Goal: Information Seeking & Learning: Check status

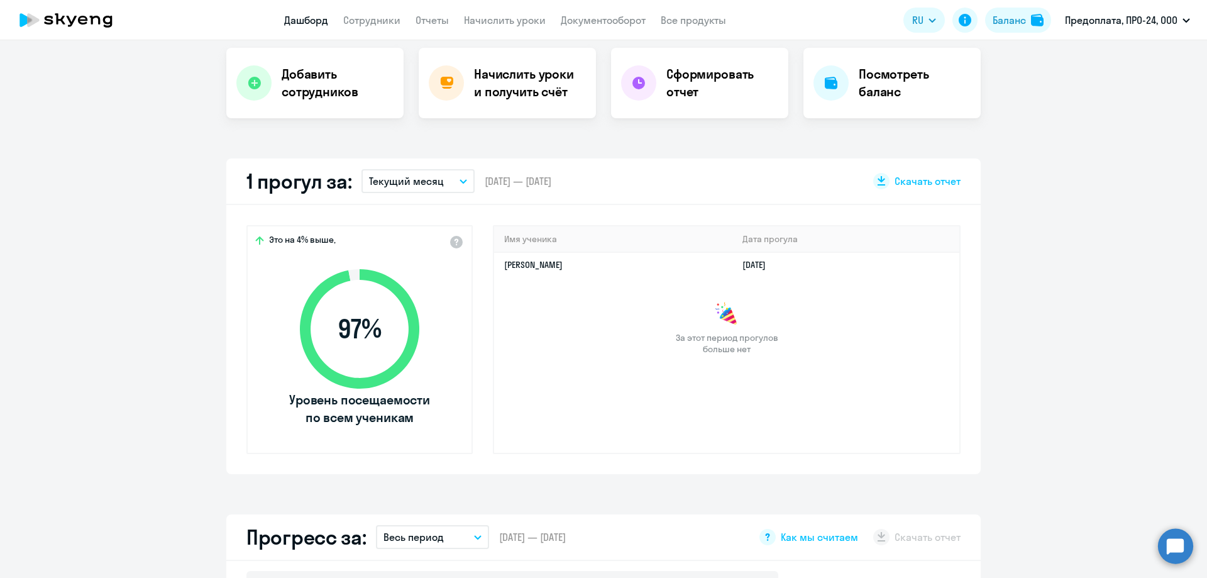
select select "30"
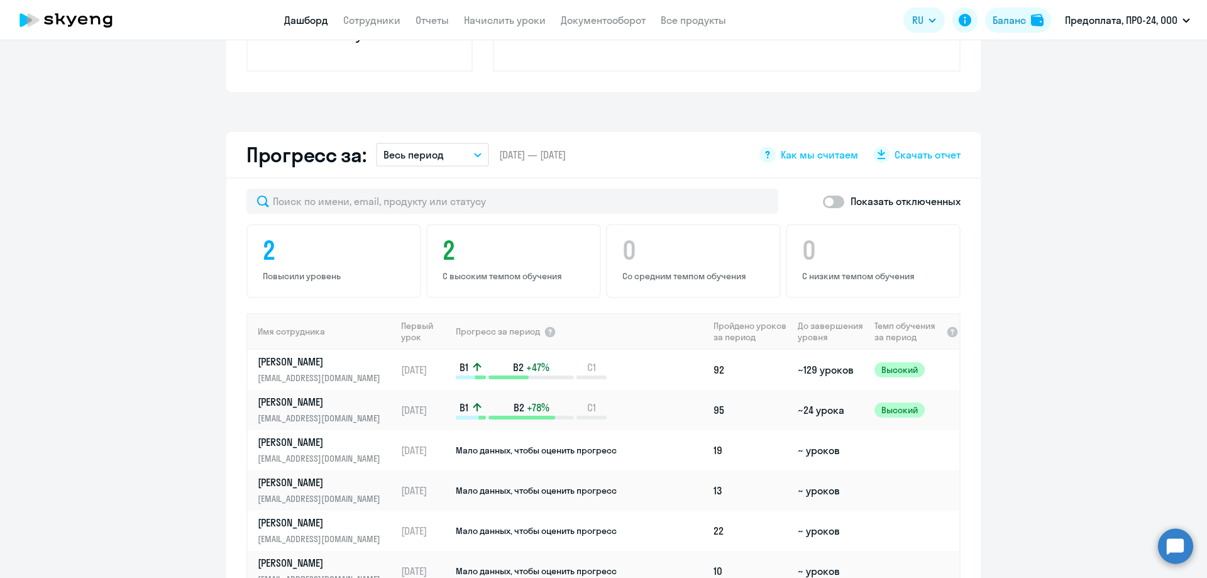
scroll to position [629, 0]
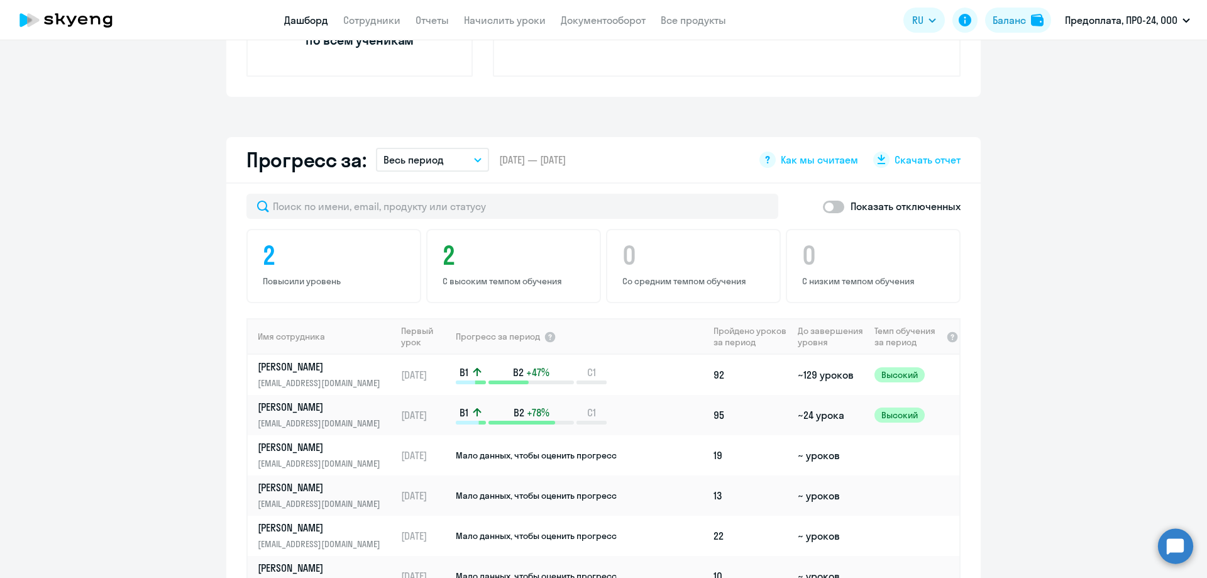
click at [447, 159] on button "Весь период" at bounding box center [432, 160] width 113 height 24
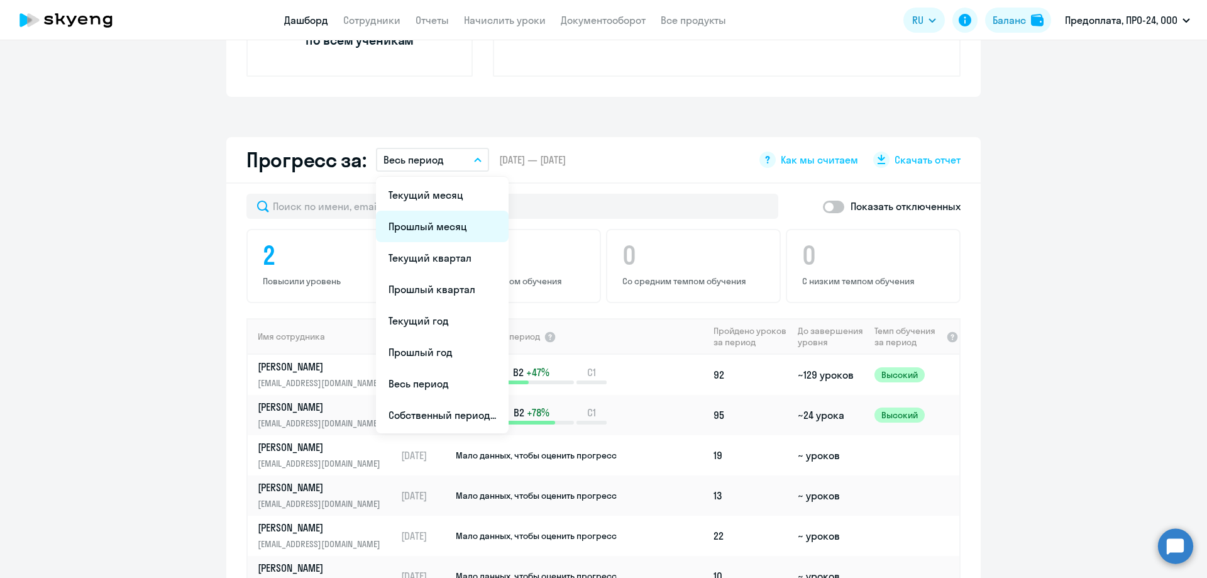
click at [414, 226] on li "Прошлый месяц" at bounding box center [442, 226] width 133 height 31
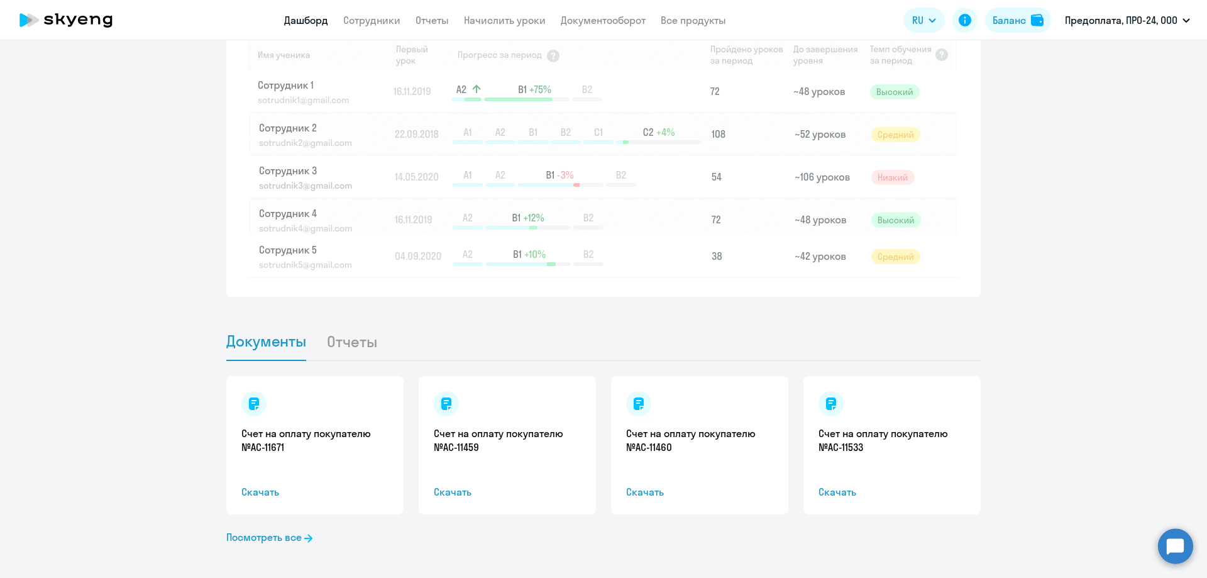
scroll to position [1061, 0]
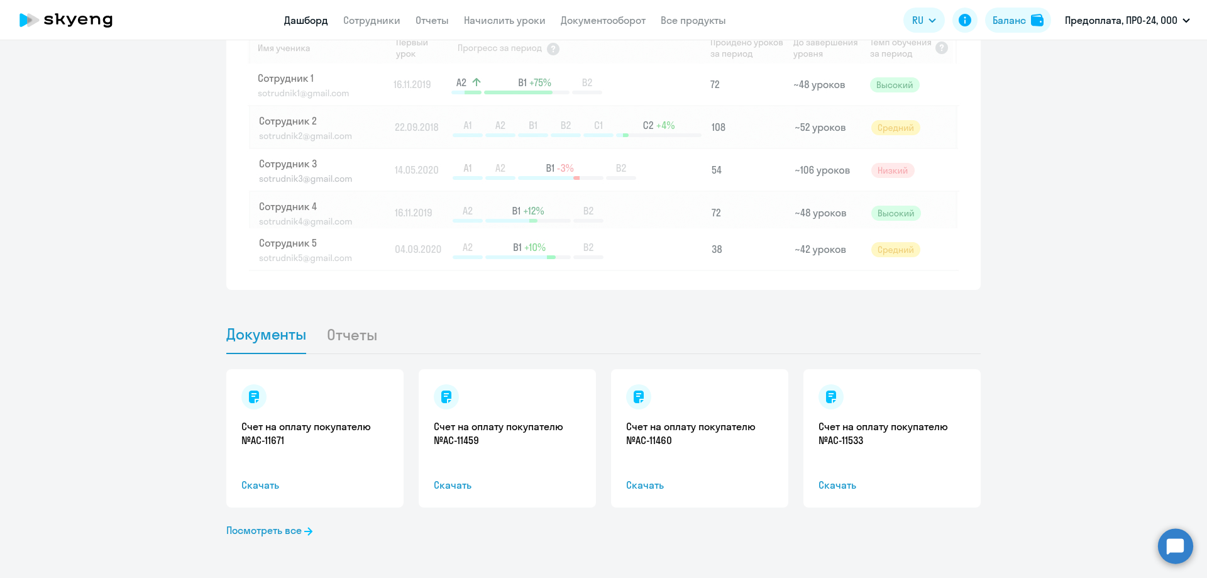
click at [346, 332] on li "Отчеты" at bounding box center [361, 334] width 71 height 38
click at [353, 338] on li "Отчеты" at bounding box center [361, 334] width 71 height 38
click at [254, 333] on span "Документы" at bounding box center [266, 334] width 80 height 19
click at [370, 336] on li "Отчеты" at bounding box center [361, 334] width 71 height 38
click at [361, 338] on li "Отчеты" at bounding box center [361, 334] width 71 height 38
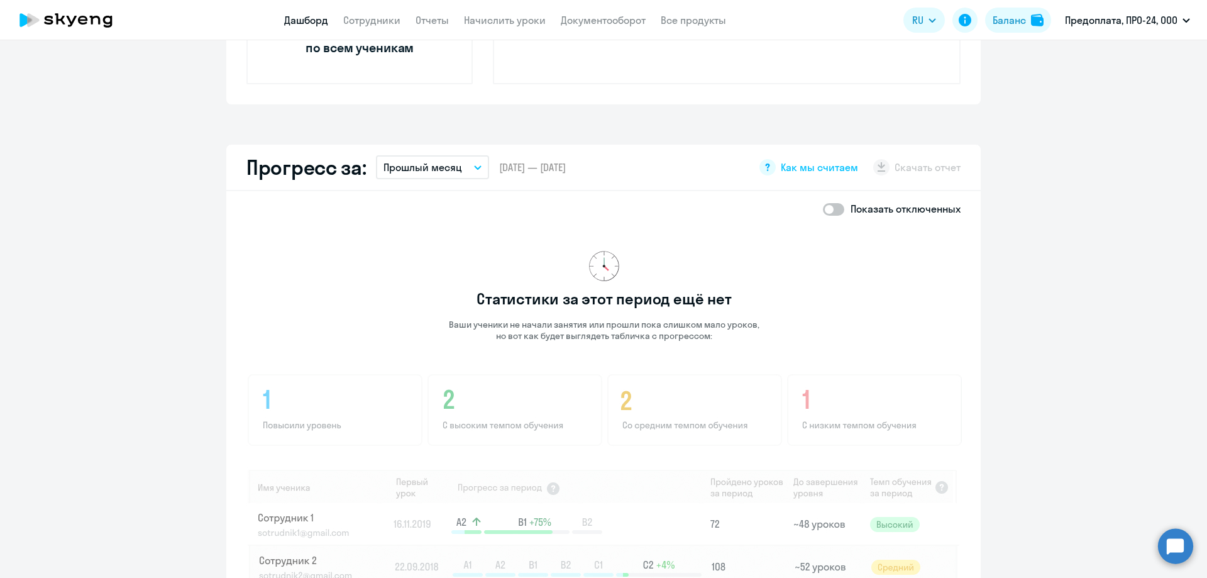
scroll to position [621, 0]
click at [414, 172] on p "Прошлый месяц" at bounding box center [423, 167] width 79 height 15
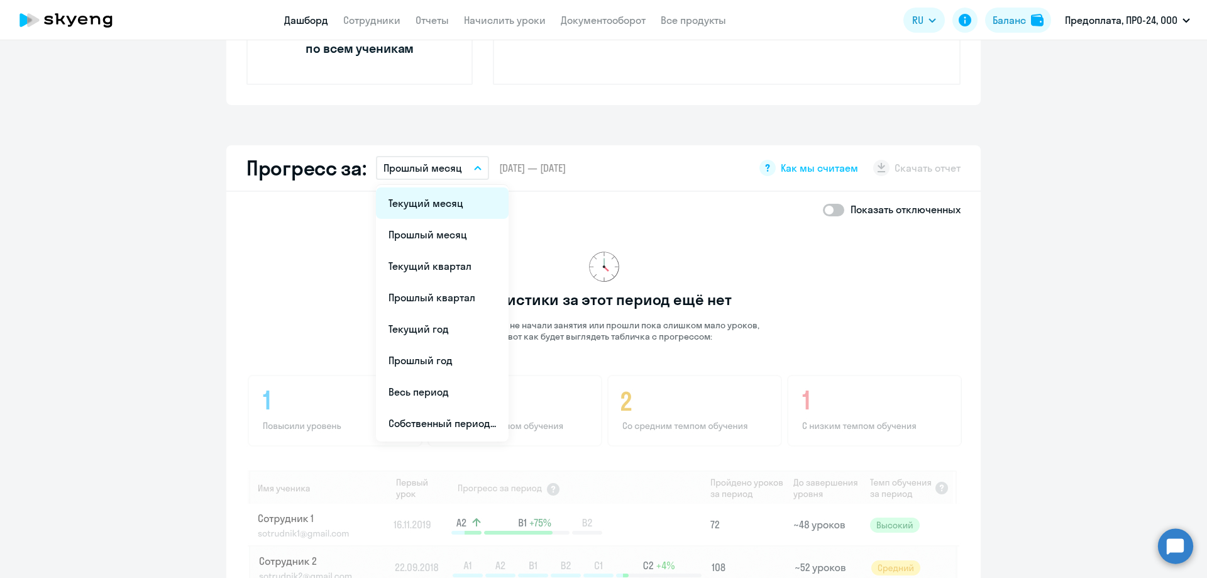
click at [445, 205] on li "Текущий месяц" at bounding box center [442, 202] width 133 height 31
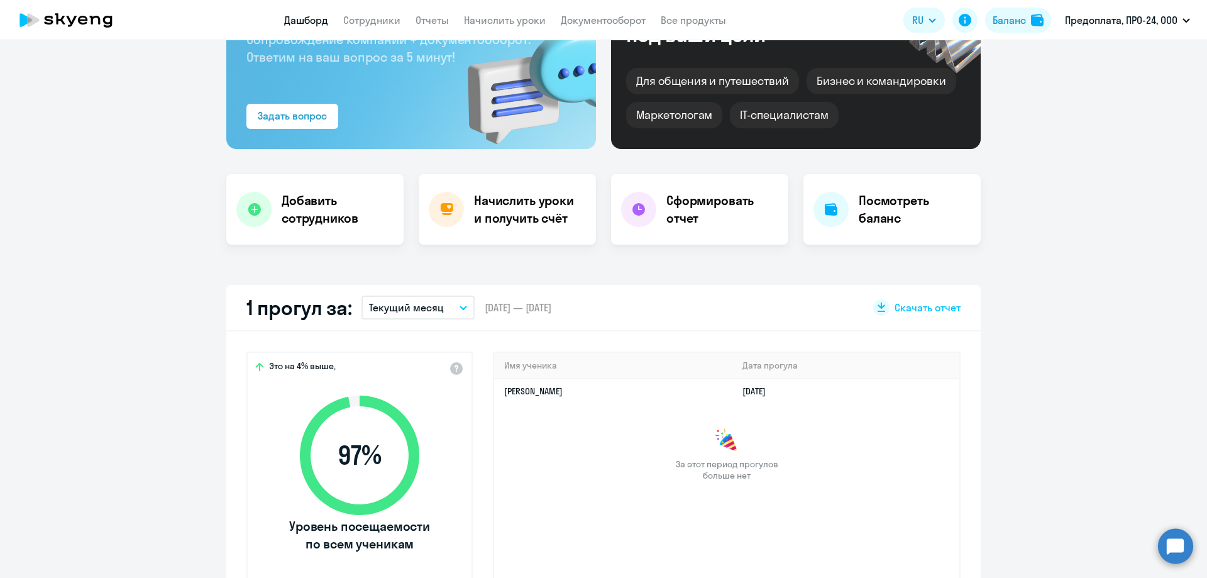
scroll to position [55, 0]
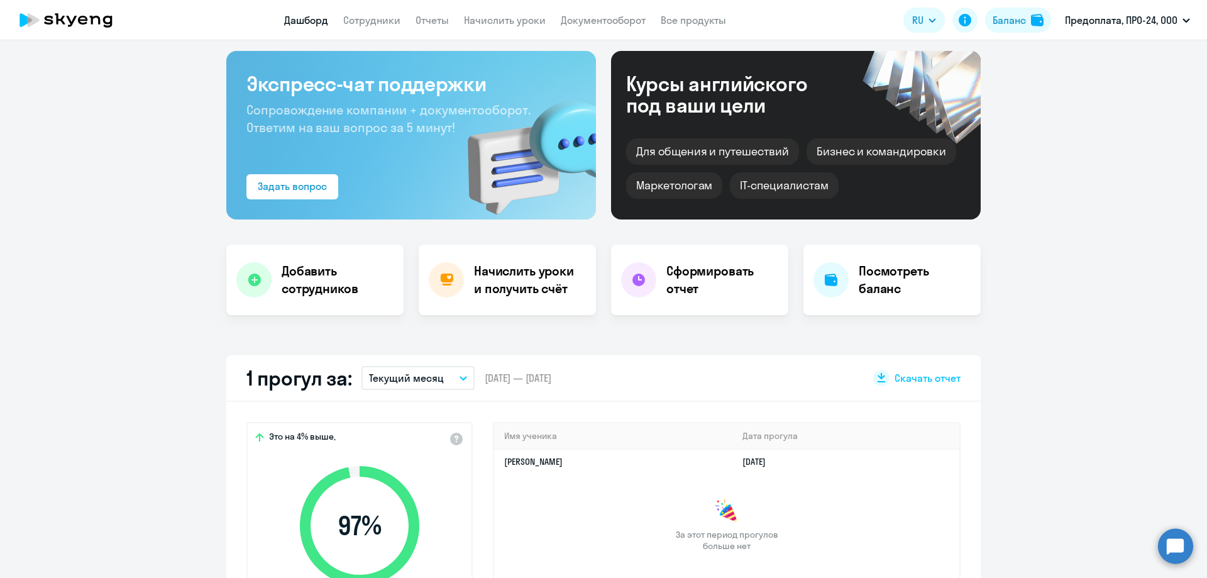
click at [440, 376] on button "Текущий месяц" at bounding box center [418, 378] width 113 height 24
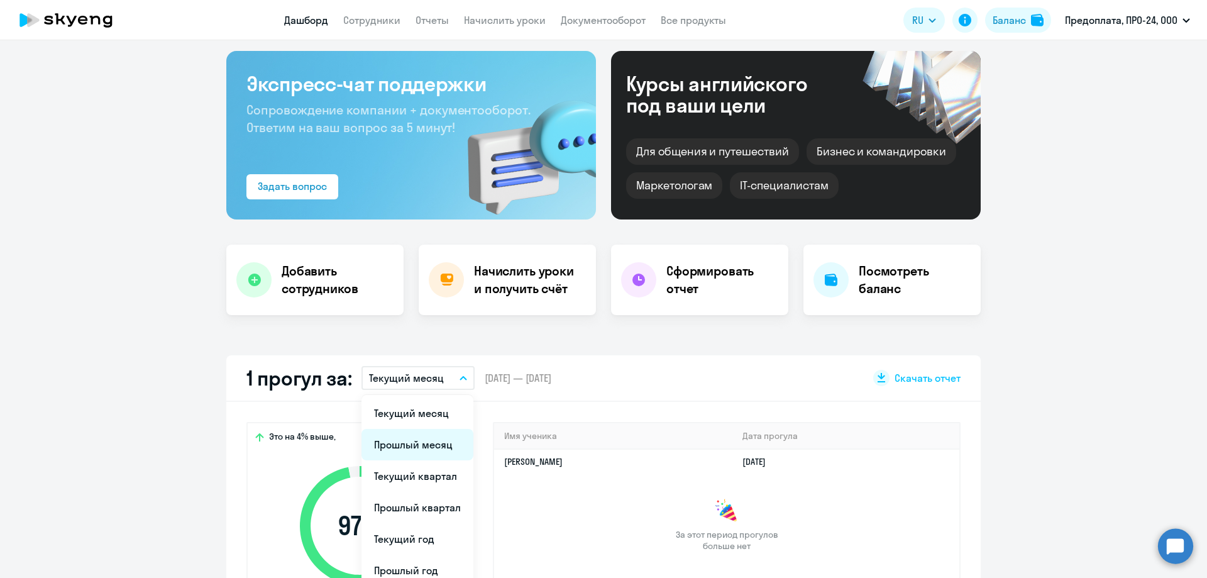
click at [421, 447] on li "Прошлый месяц" at bounding box center [418, 444] width 112 height 31
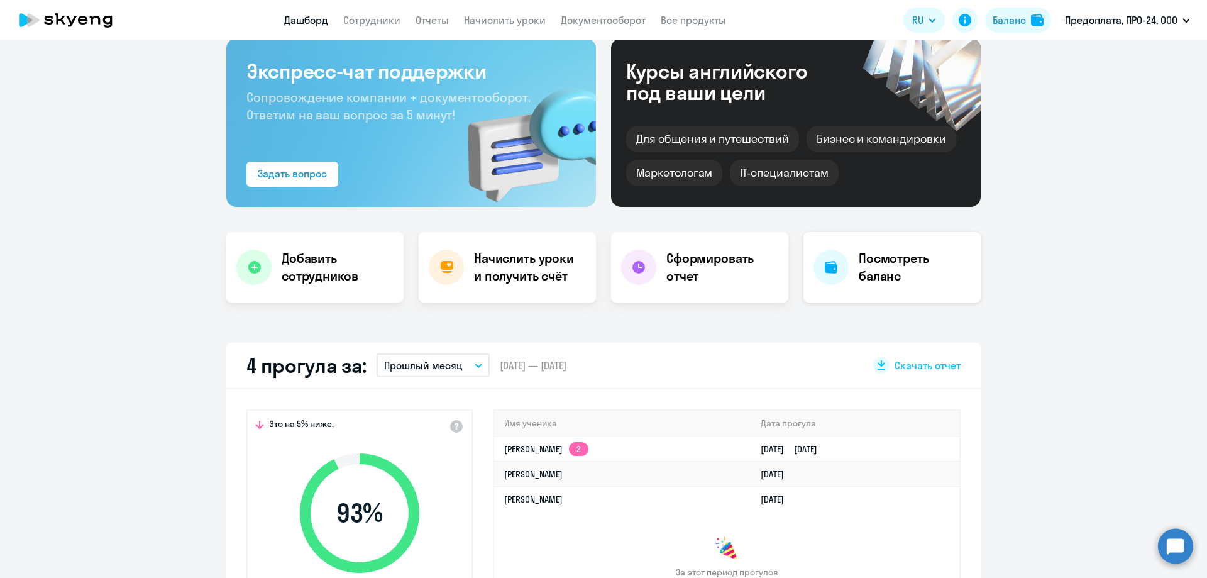
scroll to position [0, 0]
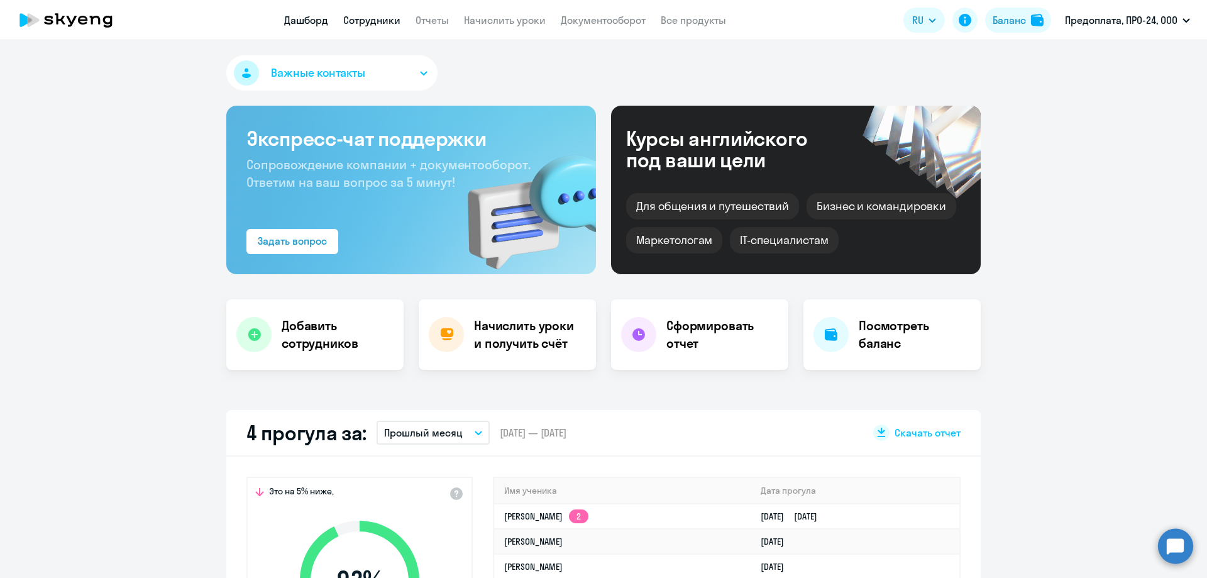
click at [365, 25] on link "Сотрудники" at bounding box center [371, 20] width 57 height 13
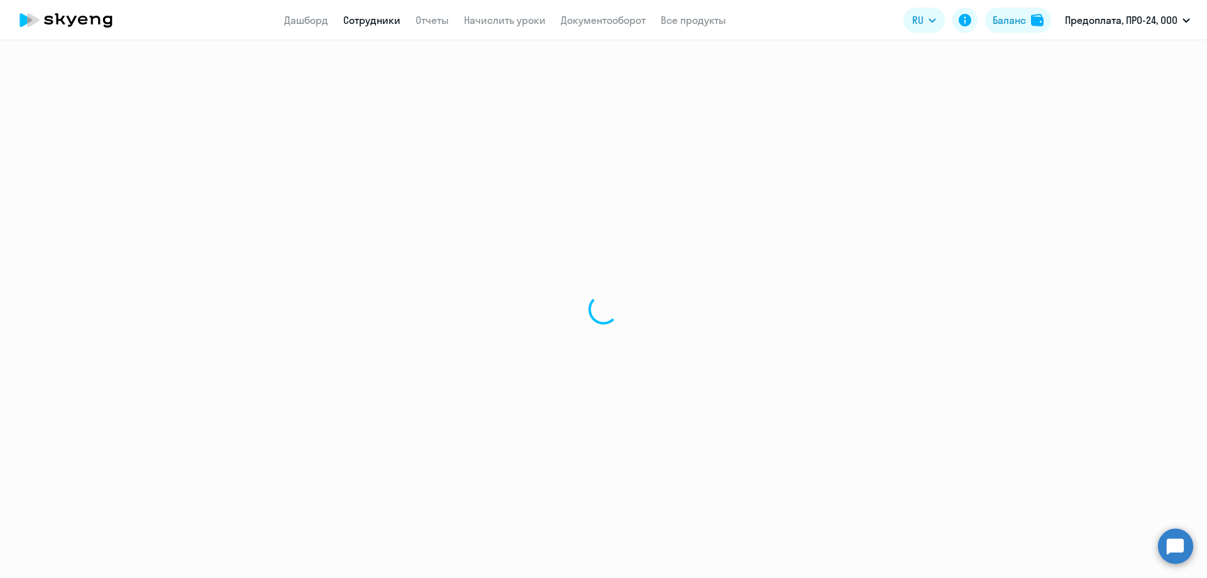
select select "30"
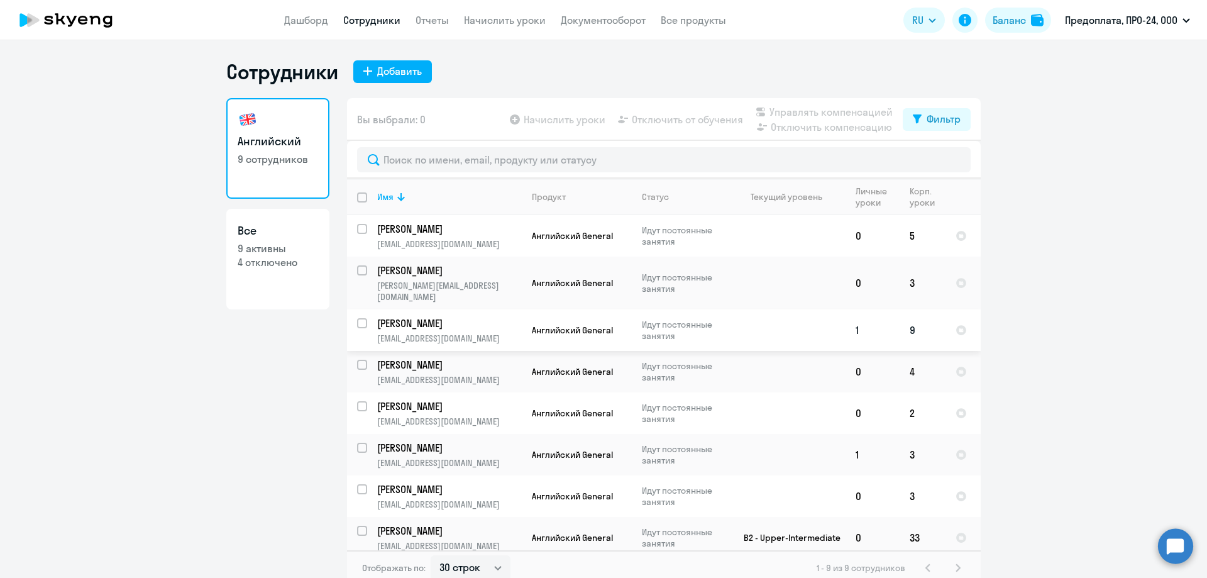
click at [747, 327] on td at bounding box center [787, 330] width 117 height 42
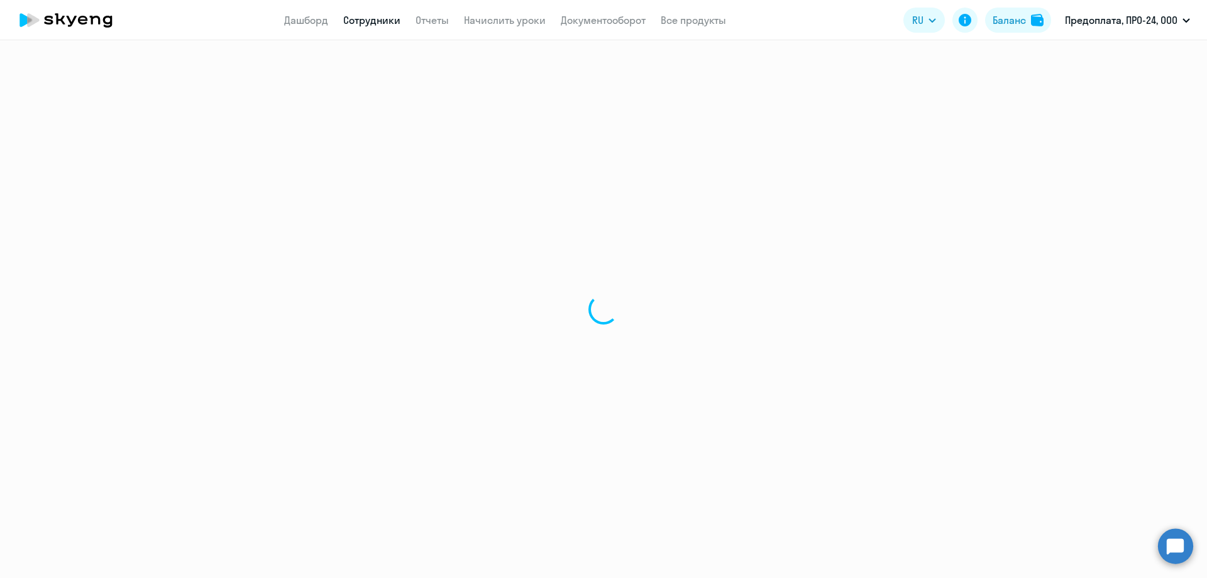
select select "english"
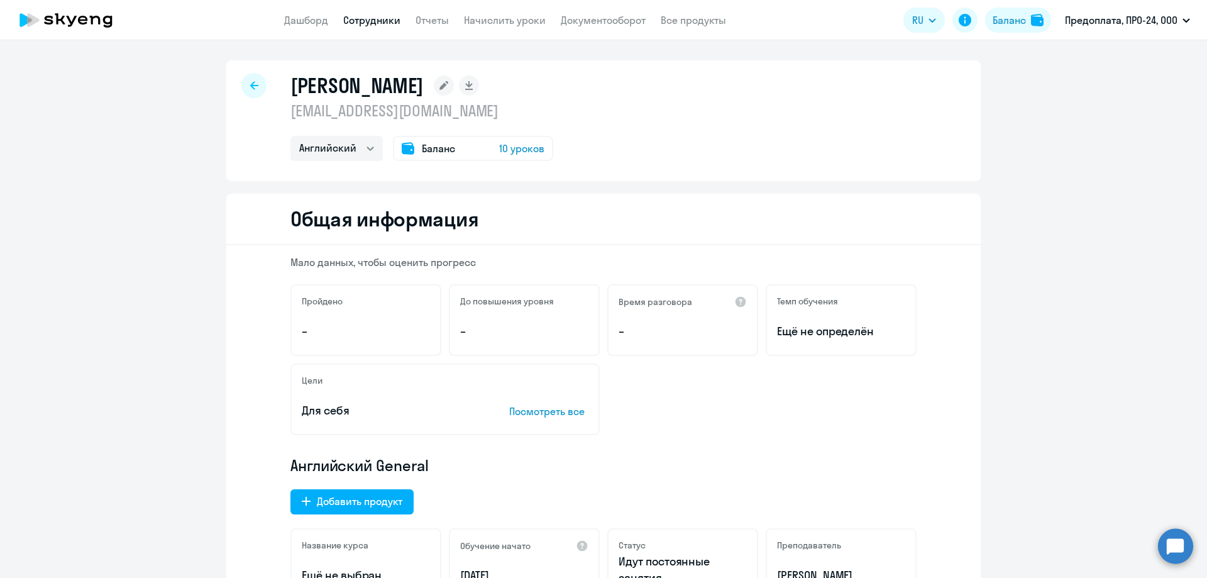
click at [469, 152] on div "Баланс 10 уроков" at bounding box center [473, 148] width 160 height 25
